Goal: Task Accomplishment & Management: Manage account settings

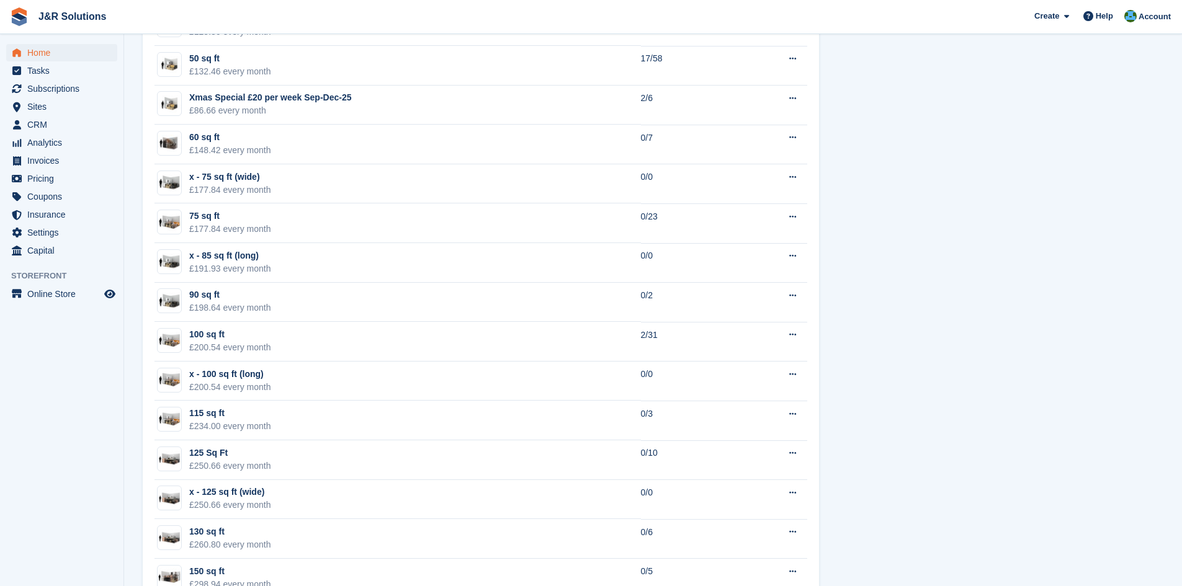
scroll to position [1285, 0]
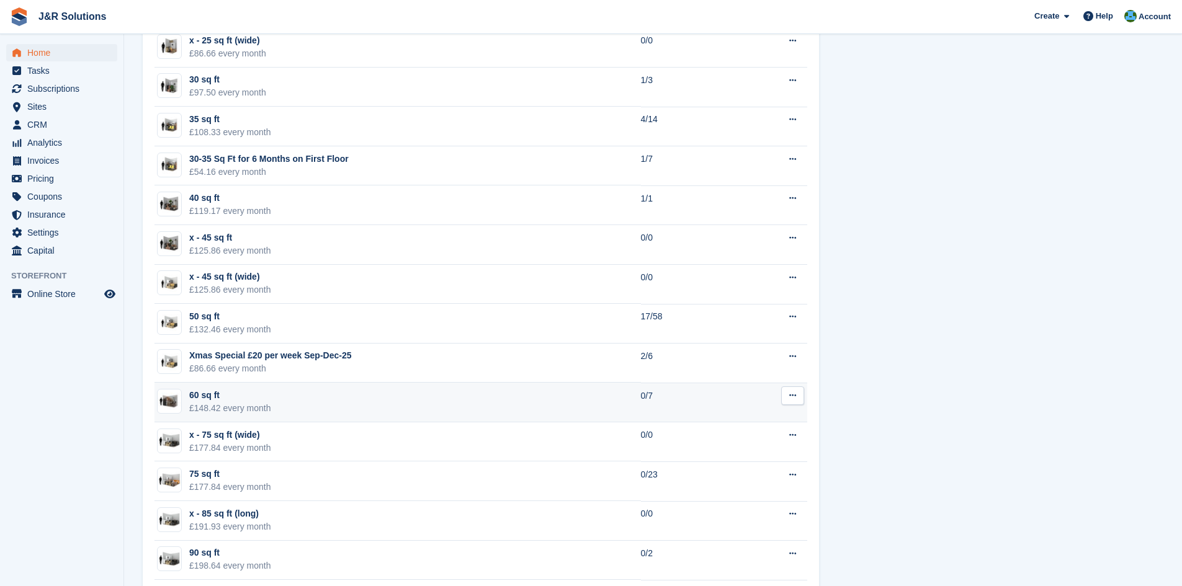
scroll to position [1117, 0]
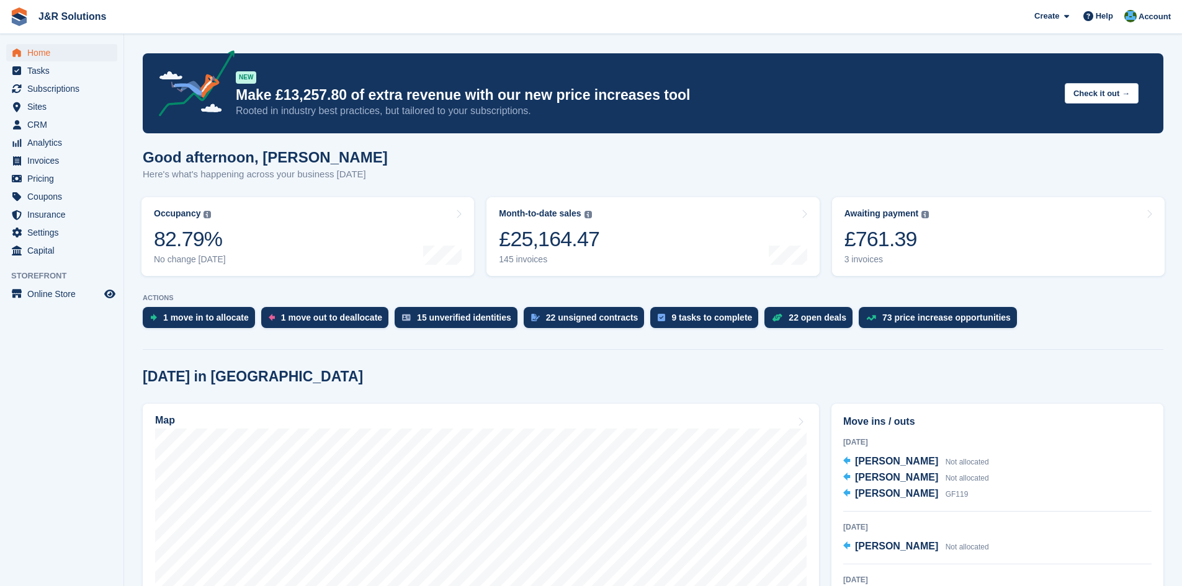
scroll to position [1117, 0]
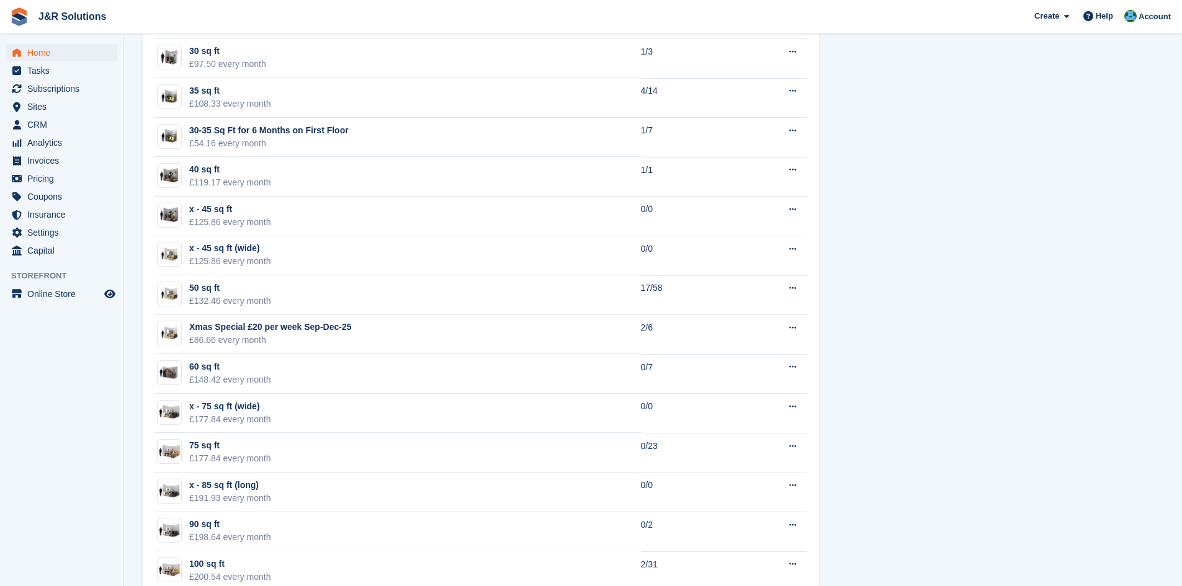
click at [999, 230] on div "Unit availability 34 available Name Available Non-billable Unit £0.00 every mon…" at bounding box center [653, 427] width 1033 height 1623
drag, startPoint x: 999, startPoint y: 230, endPoint x: 1016, endPoint y: 215, distance: 22.0
click at [1016, 215] on div "Unit availability 34 available Name Available Non-billable Unit £0.00 every mon…" at bounding box center [653, 427] width 1033 height 1623
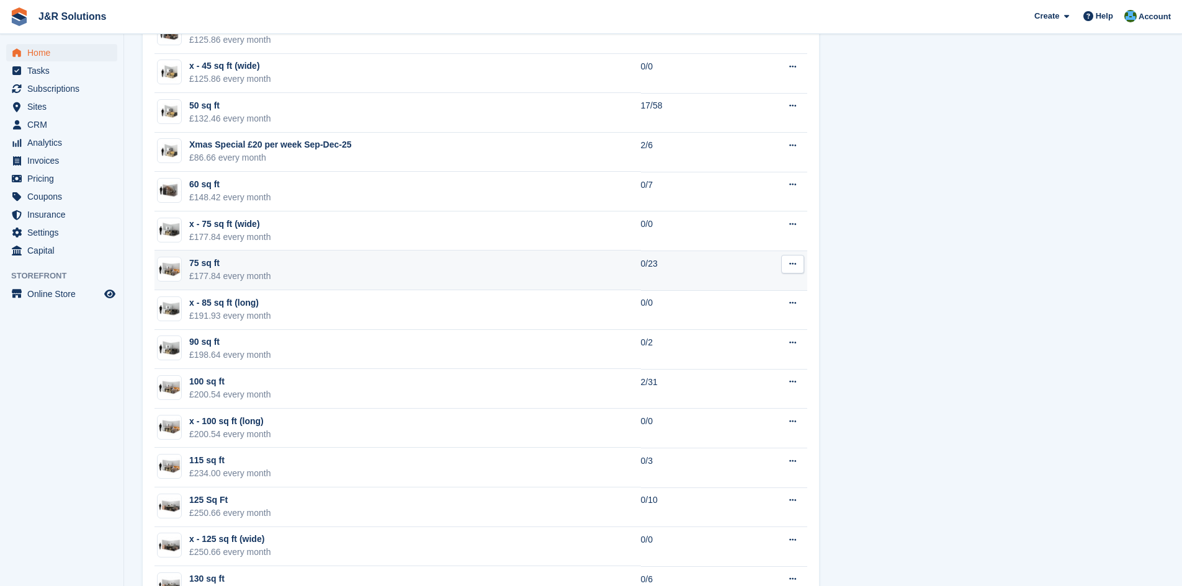
scroll to position [1303, 0]
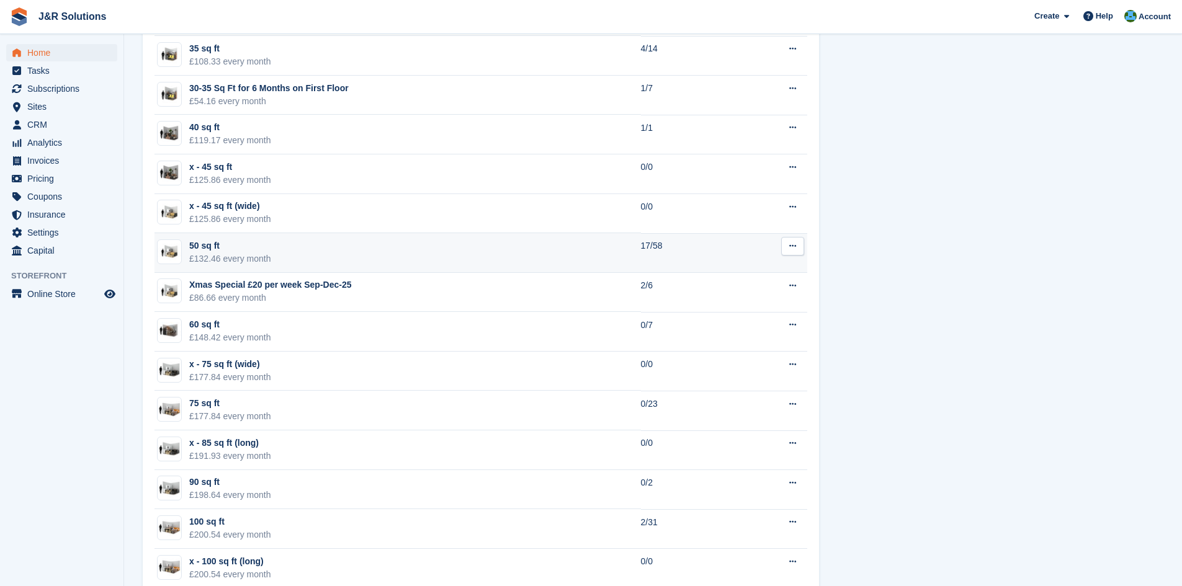
scroll to position [1179, 0]
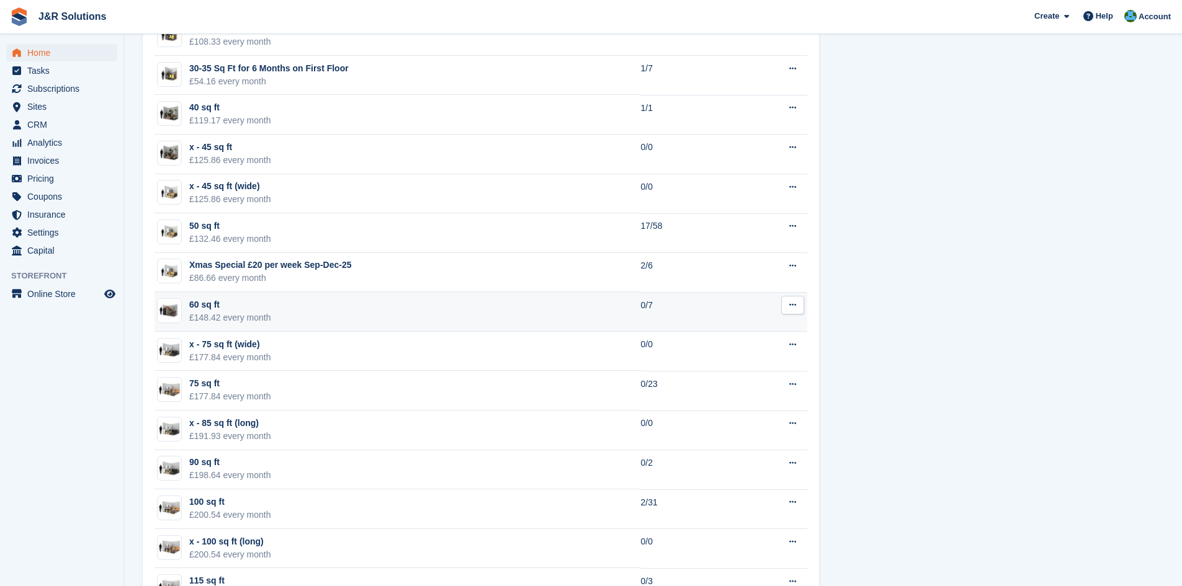
click at [385, 319] on td "60 sq ft £148.42 every month" at bounding box center [398, 312] width 487 height 40
click at [411, 313] on td "60 sq ft £148.42 every month" at bounding box center [398, 312] width 487 height 40
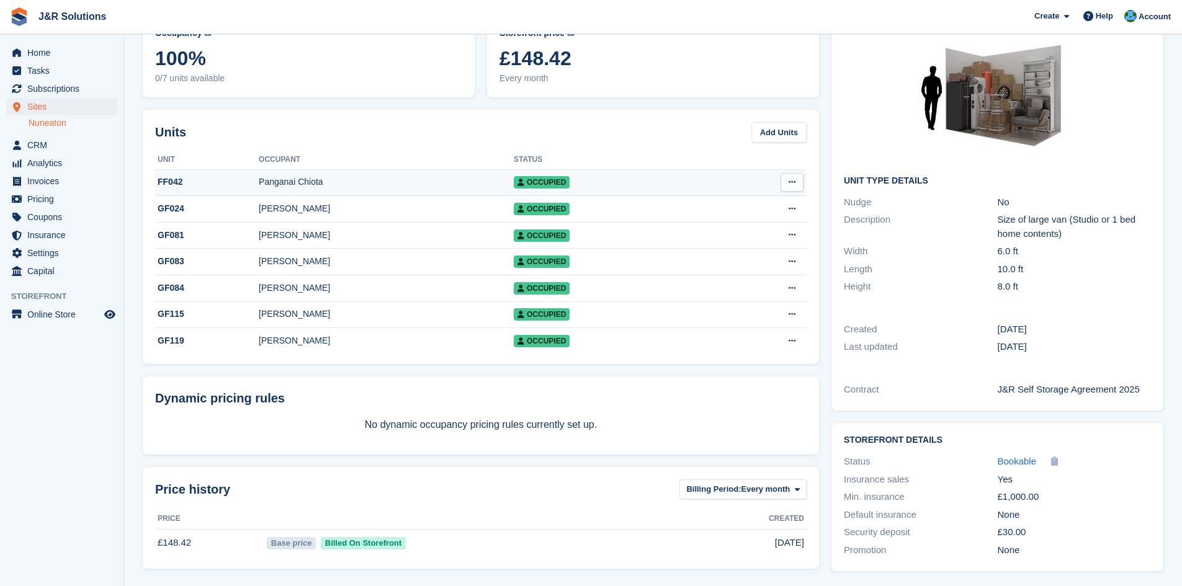
scroll to position [82, 0]
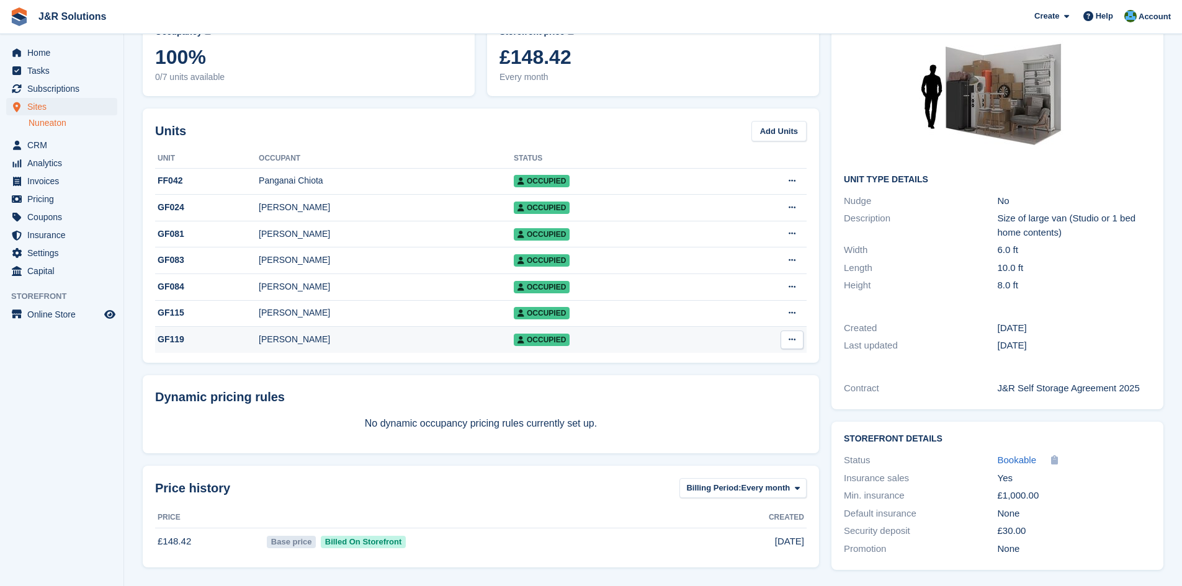
click at [618, 348] on td "Occupied" at bounding box center [614, 340] width 200 height 26
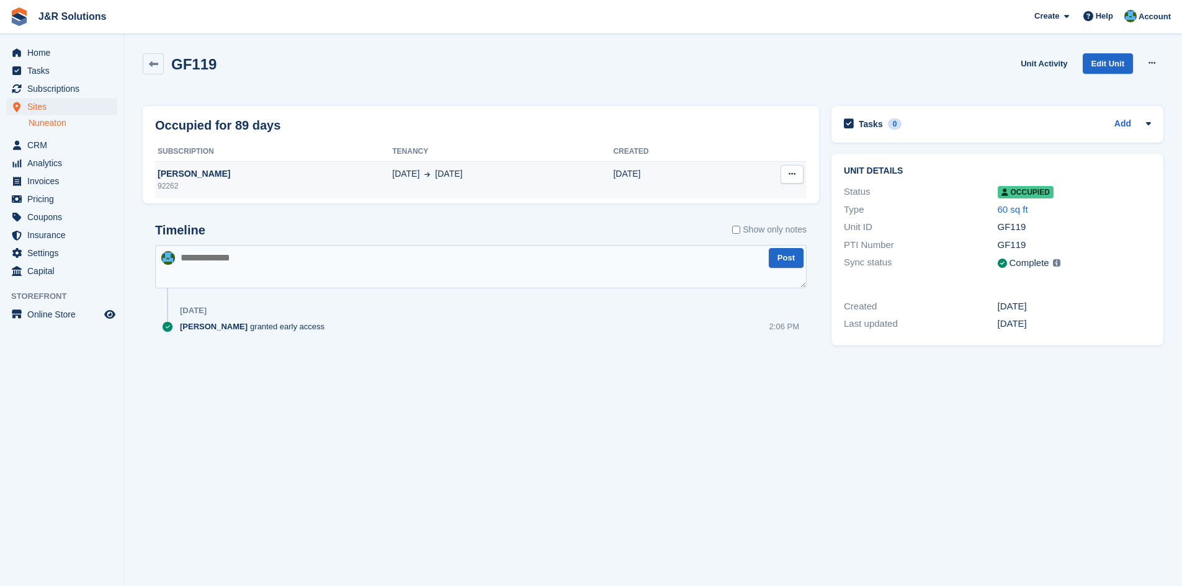
click at [324, 168] on div "[PERSON_NAME]" at bounding box center [273, 174] width 237 height 13
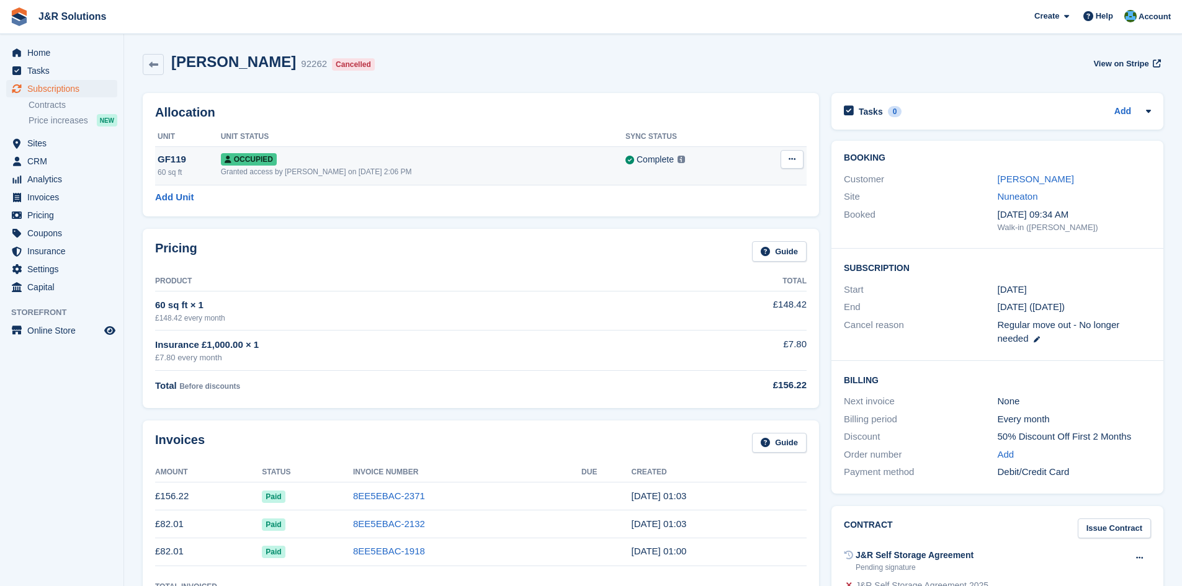
click at [799, 156] on button at bounding box center [792, 159] width 23 height 19
click at [727, 200] on div "Overlock Deallocate" at bounding box center [744, 197] width 119 height 54
click at [725, 211] on p "Deallocate" at bounding box center [744, 210] width 108 height 16
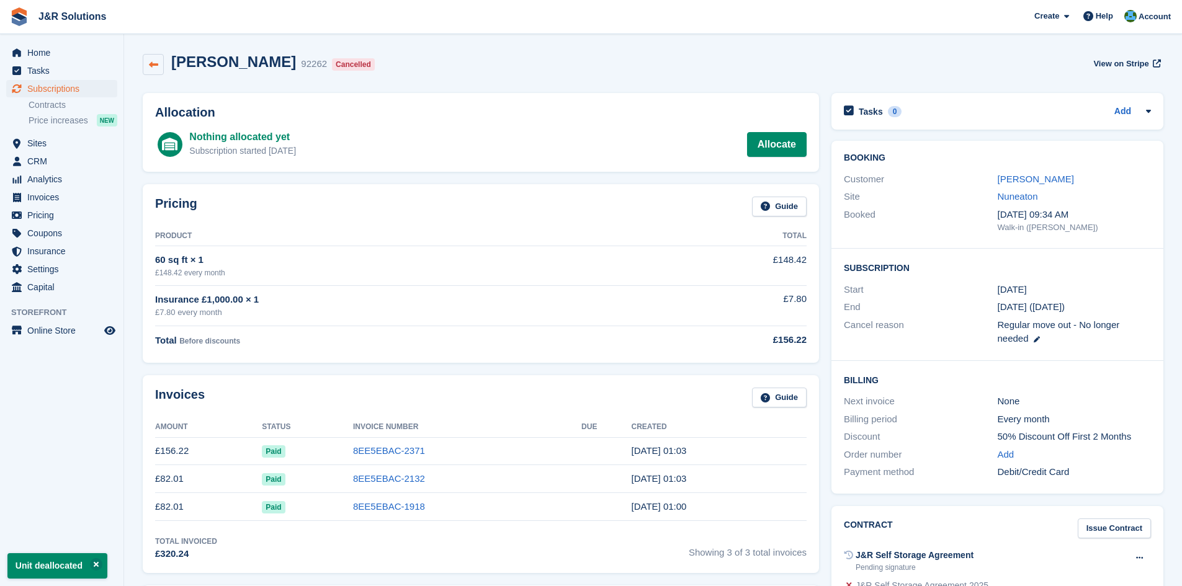
click at [160, 64] on link at bounding box center [153, 64] width 21 height 21
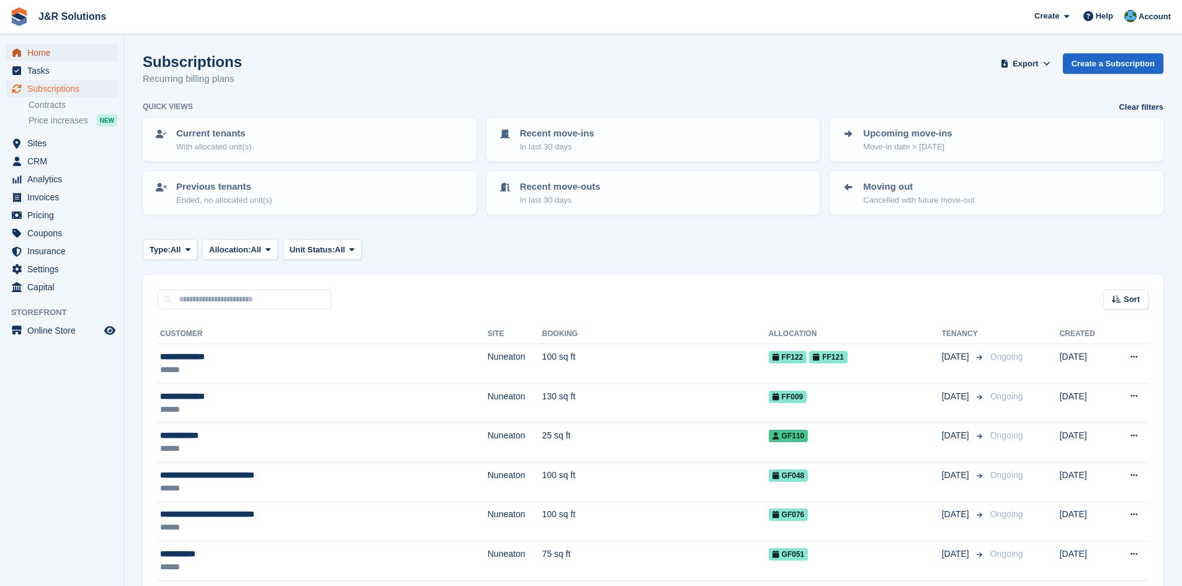
click at [32, 48] on span "Home" at bounding box center [64, 52] width 74 height 17
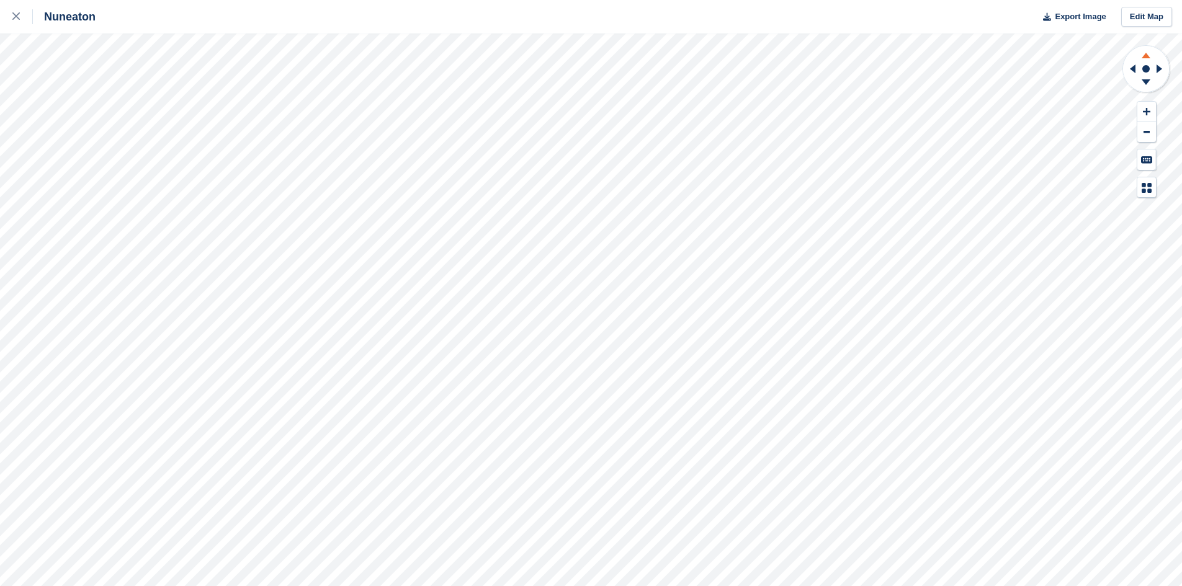
click at [1148, 58] on icon at bounding box center [1146, 56] width 9 height 6
click at [1148, 53] on icon at bounding box center [1146, 54] width 32 height 16
click at [1143, 84] on icon at bounding box center [1146, 84] width 32 height 16
